Goal: Task Accomplishment & Management: Manage account settings

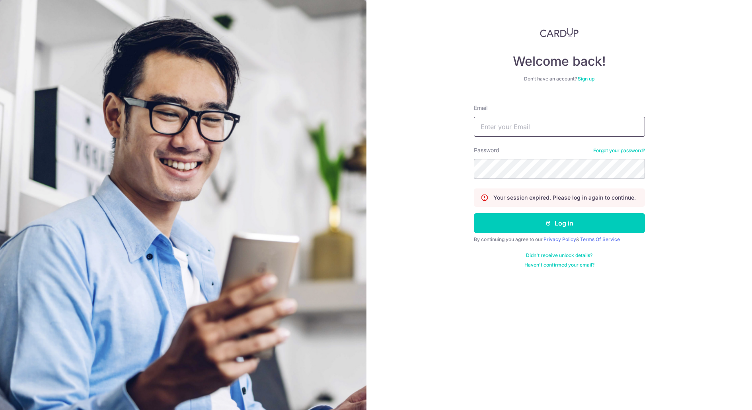
click at [497, 125] on input "Email" at bounding box center [559, 127] width 171 height 20
type input "[DOMAIN_NAME][EMAIL_ADDRESS][DOMAIN_NAME]"
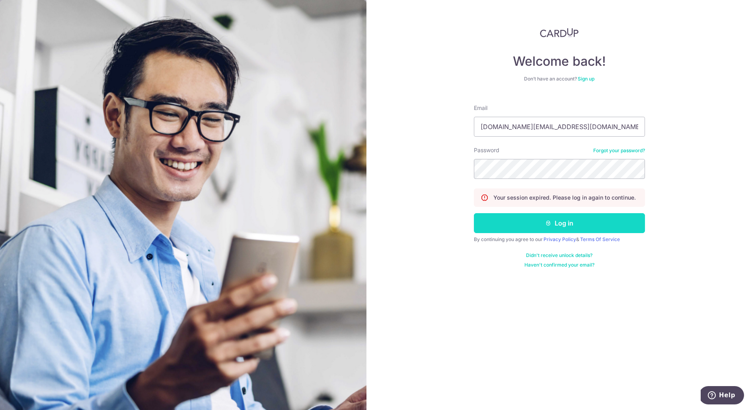
click at [553, 227] on button "Log in" at bounding box center [559, 223] width 171 height 20
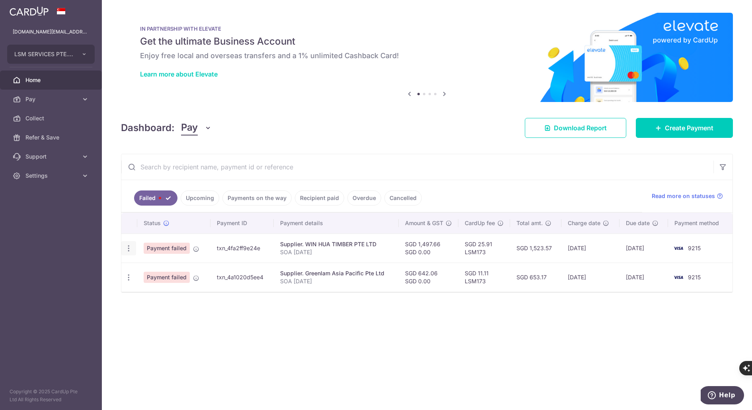
click at [127, 249] on icon "button" at bounding box center [129, 248] width 8 height 8
click at [129, 247] on icon "button" at bounding box center [129, 248] width 8 height 8
click at [154, 267] on span "Update payment" at bounding box center [171, 270] width 54 height 10
radio input "true"
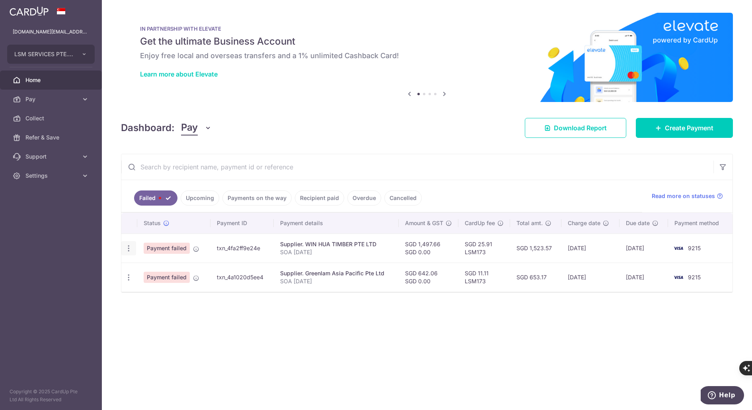
type input "1,497.66"
type input "0.00"
type input "SOA [DATE]"
type input "LSM173"
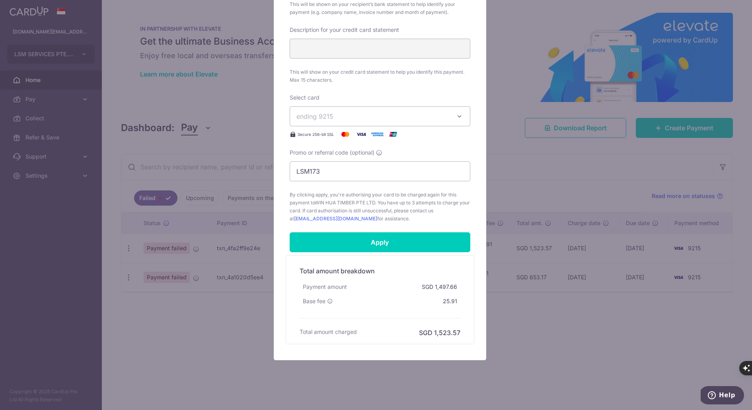
scroll to position [300, 0]
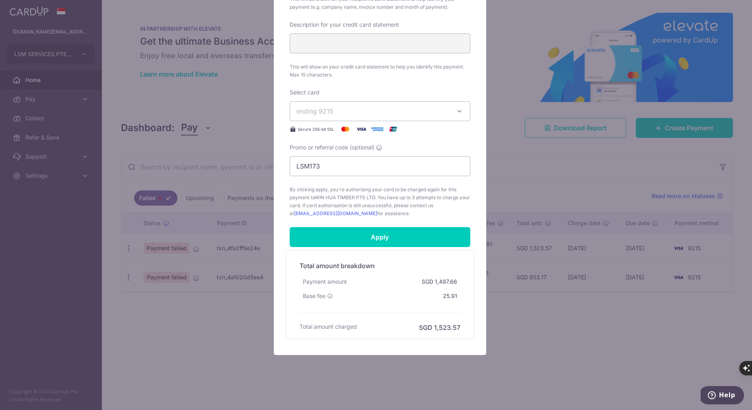
click at [444, 111] on span "ending 9215" at bounding box center [373, 111] width 153 height 10
click at [352, 207] on span "**** 7238" at bounding box center [380, 206] width 167 height 10
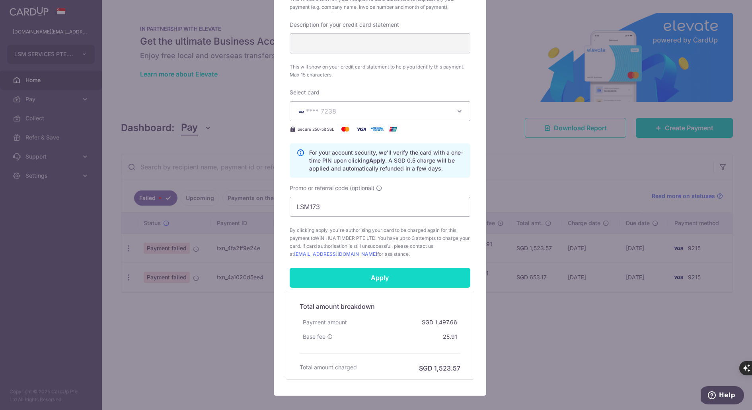
click at [377, 278] on input "Apply" at bounding box center [380, 278] width 181 height 20
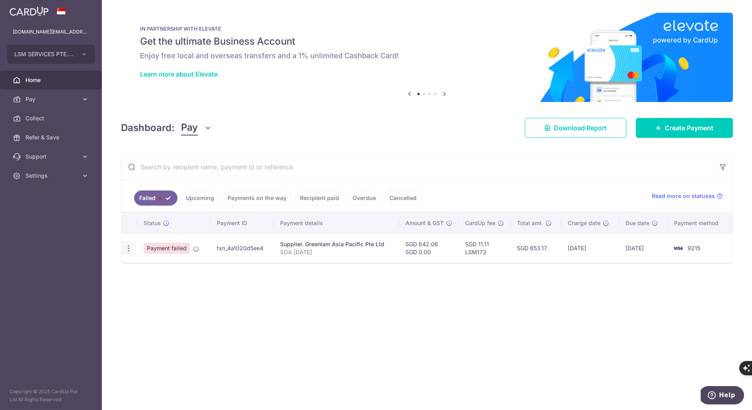
click at [131, 248] on icon "button" at bounding box center [129, 248] width 8 height 8
click at [147, 268] on span "Update payment" at bounding box center [171, 270] width 54 height 10
radio input "true"
type input "642.06"
type input "0.00"
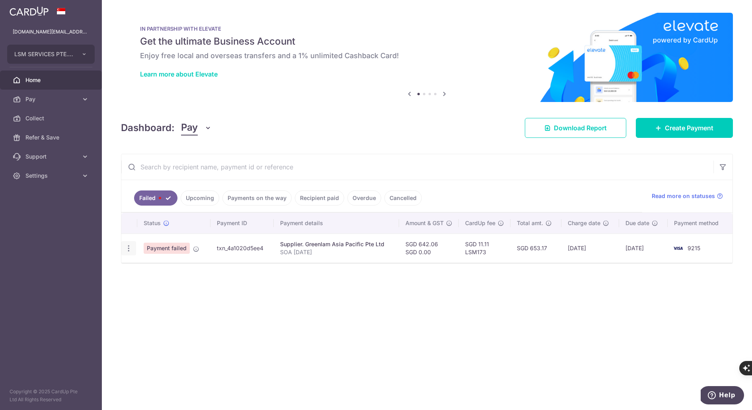
type input "SOA [DATE]"
type input "LSM173"
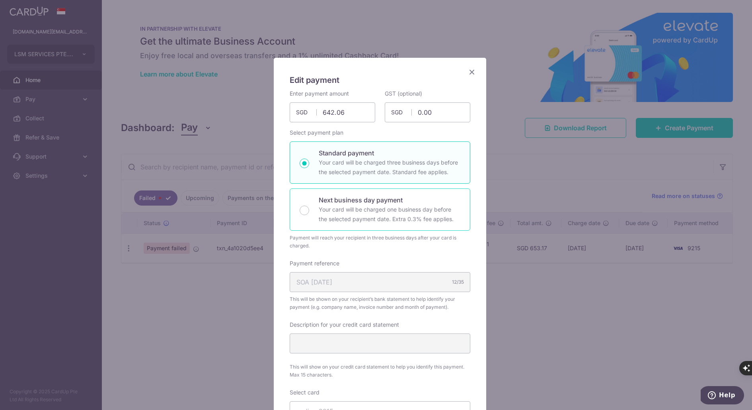
scroll to position [301, 0]
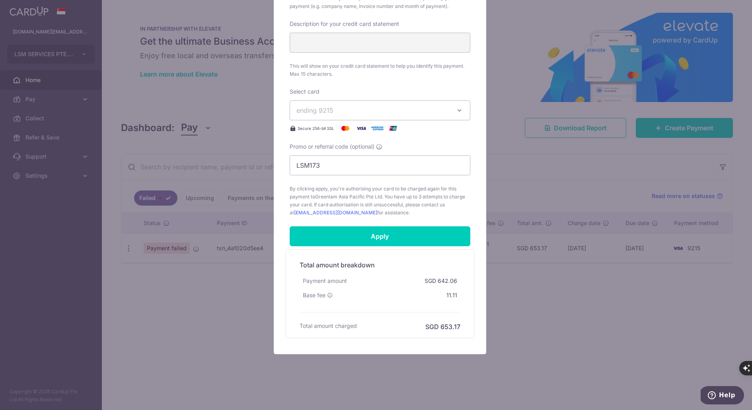
click at [447, 109] on button "ending 9215" at bounding box center [380, 110] width 181 height 20
click at [354, 204] on span "**** 7238" at bounding box center [380, 205] width 167 height 10
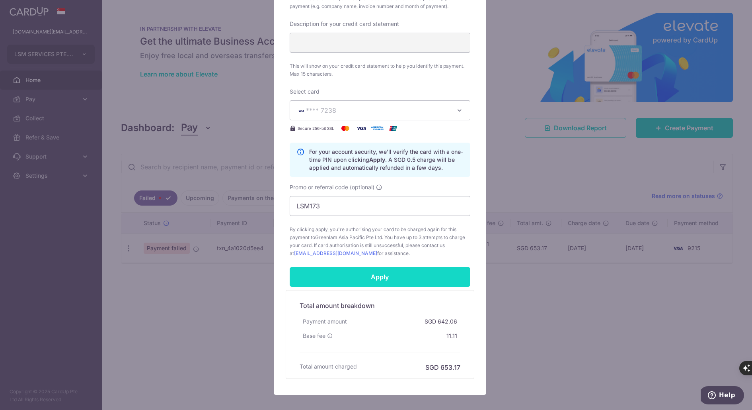
click at [369, 273] on input "Apply" at bounding box center [380, 277] width 181 height 20
